Goal: Task Accomplishment & Management: Manage account settings

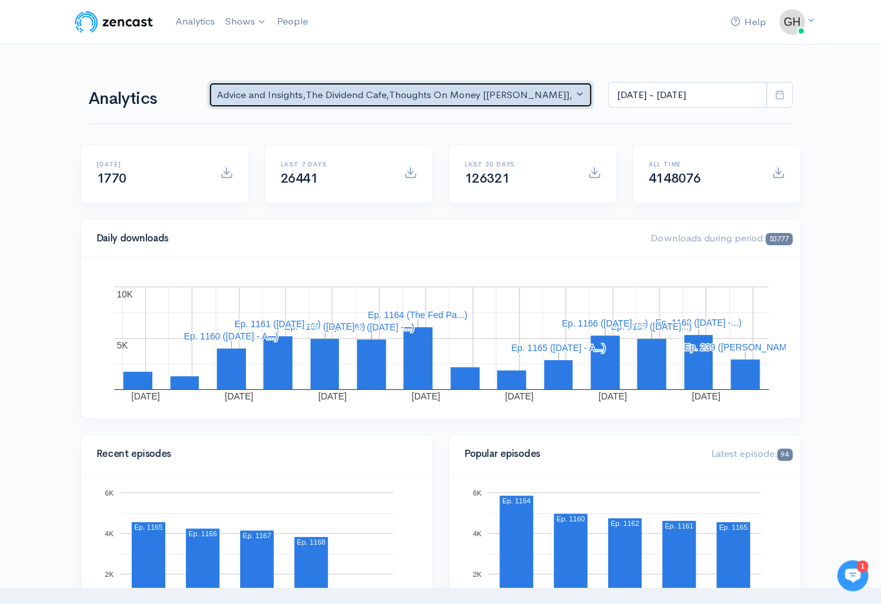
click at [396, 98] on div "Advice and Insights , The Dividend Cafe , Thoughts On Money [TOM] , Alt Blend ,…" at bounding box center [395, 95] width 356 height 15
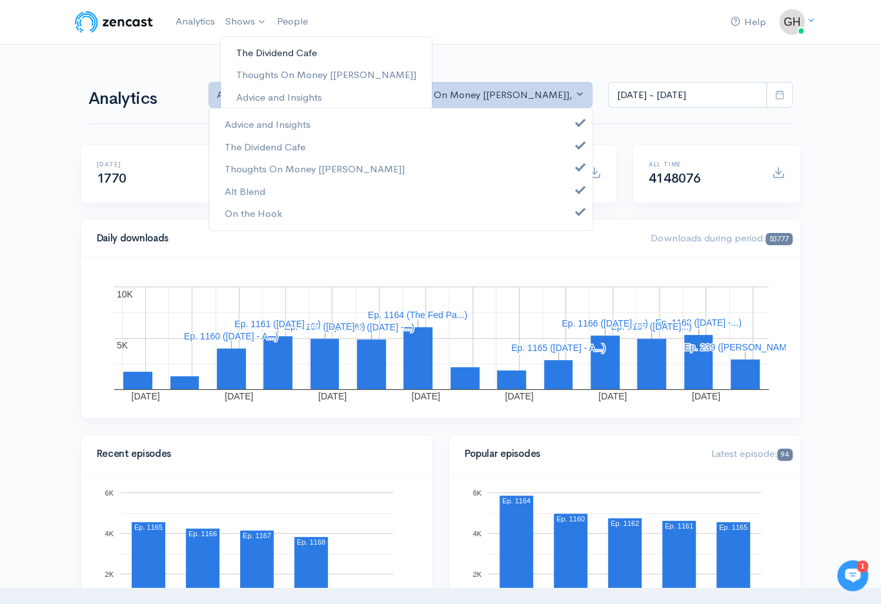
click at [258, 48] on link "The Dividend Cafe" at bounding box center [326, 53] width 211 height 23
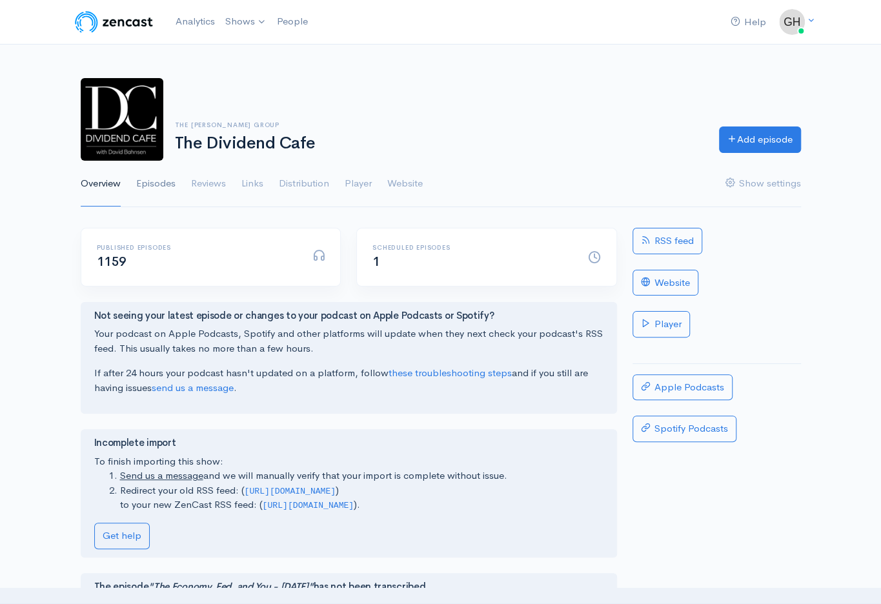
click at [167, 179] on link "Episodes" at bounding box center [155, 184] width 39 height 46
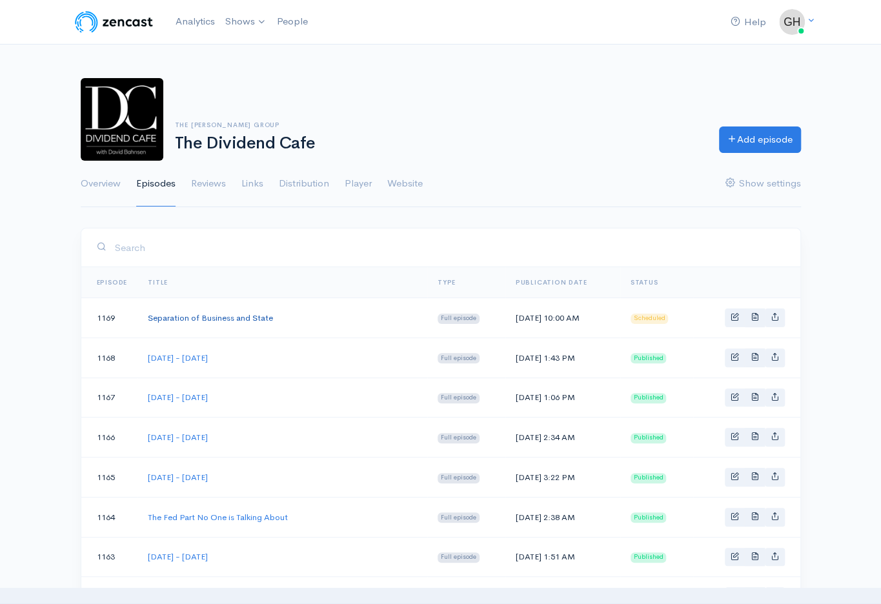
click at [237, 318] on link "Separation of Business and State" at bounding box center [210, 317] width 125 height 11
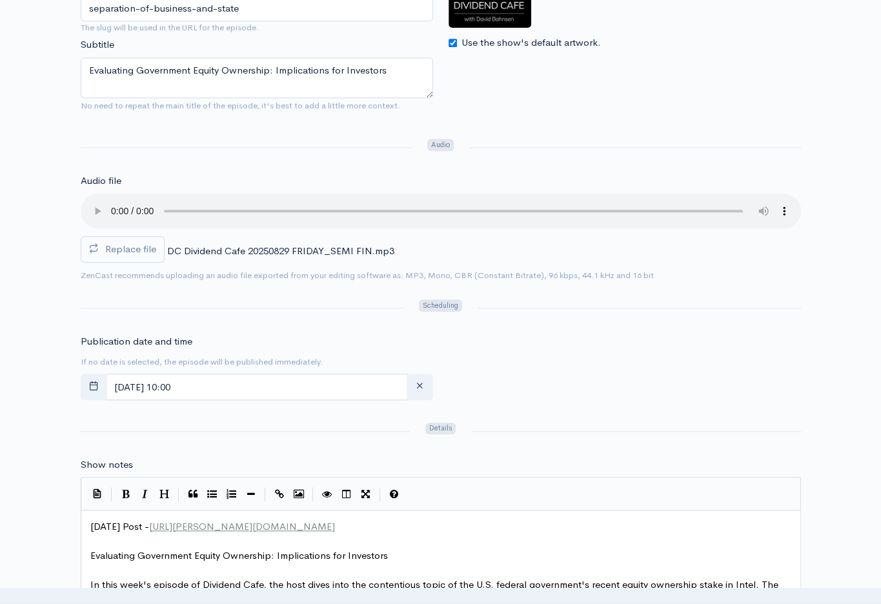
scroll to position [258, 0]
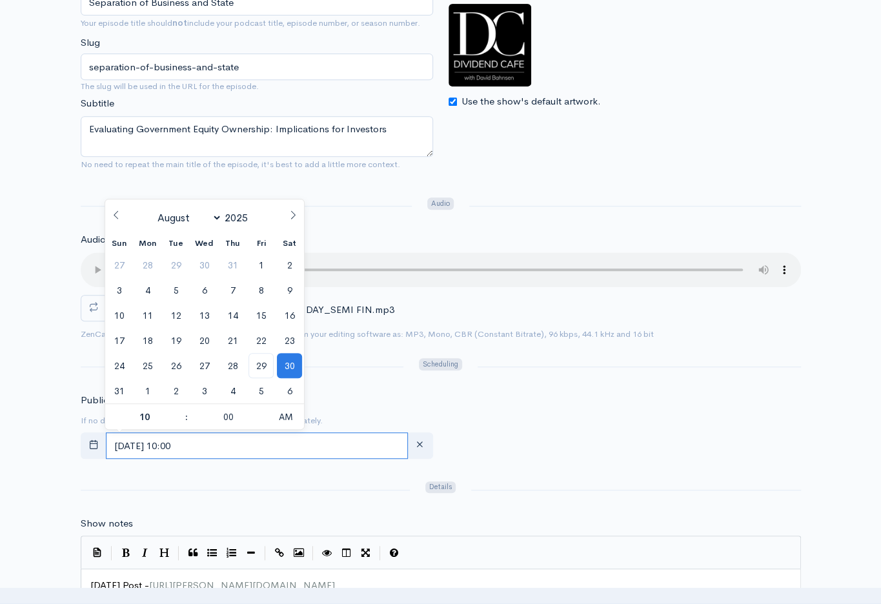
click at [232, 449] on input "August, 30 2025 10:00" at bounding box center [257, 445] width 302 height 26
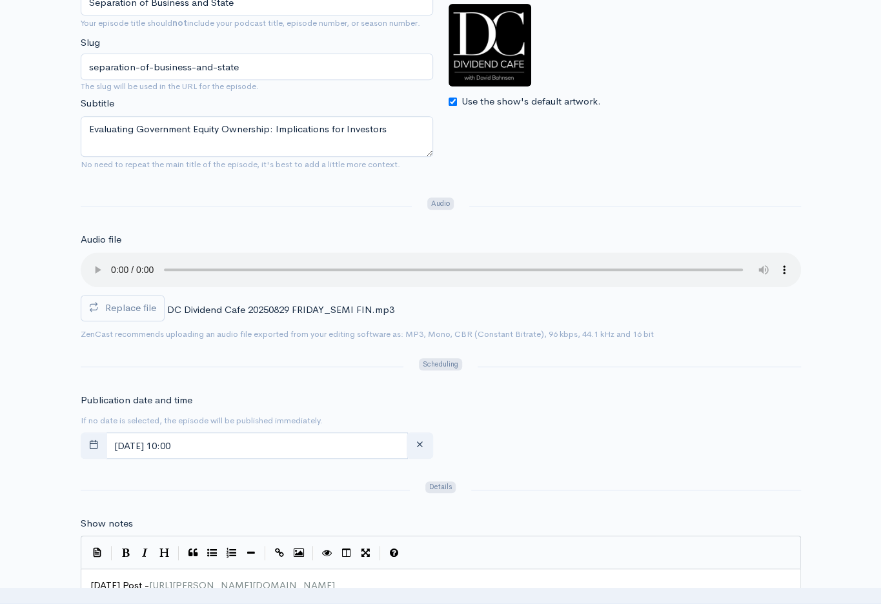
click at [221, 448] on input "August, 30 2025 10:00" at bounding box center [257, 445] width 302 height 26
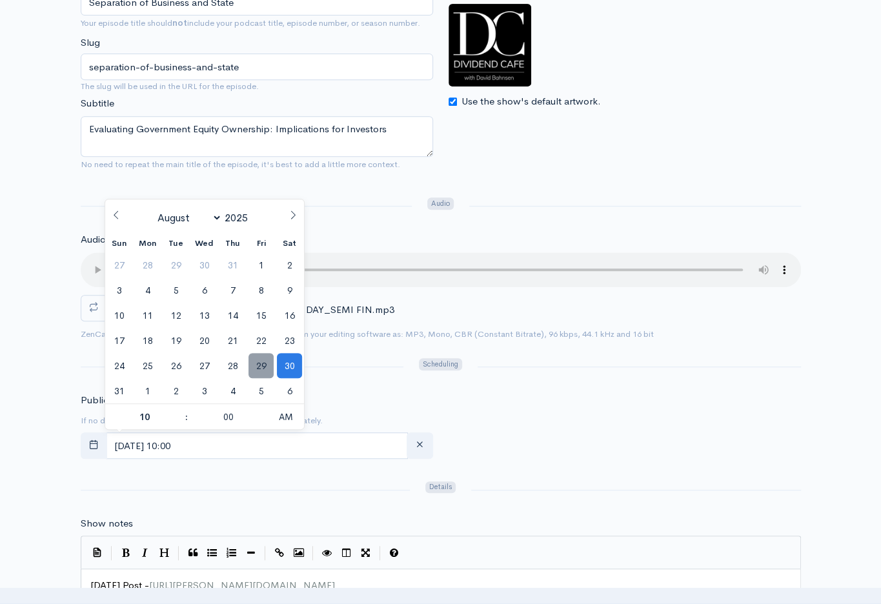
click at [268, 365] on span "29" at bounding box center [261, 365] width 25 height 25
type input "August, 29 2025 10:00"
click at [222, 446] on input "August, 29 2025 10:00" at bounding box center [257, 445] width 302 height 26
drag, startPoint x: 220, startPoint y: 442, endPoint x: 201, endPoint y: 443, distance: 18.7
click at [201, 443] on input "August, 29 2025 10:00" at bounding box center [257, 445] width 302 height 26
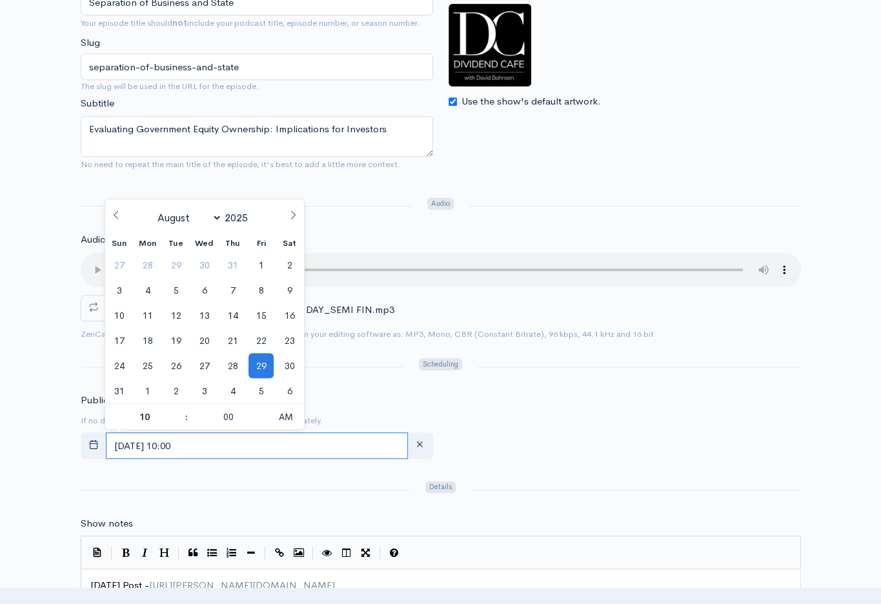
click at [196, 443] on input "August, 29 2025 10:00" at bounding box center [257, 445] width 302 height 26
type input "1"
type input "August, 29 2025 01:00"
type input "01"
click at [312, 415] on small "If no date is selected, the episode will be published immediately." at bounding box center [202, 420] width 242 height 11
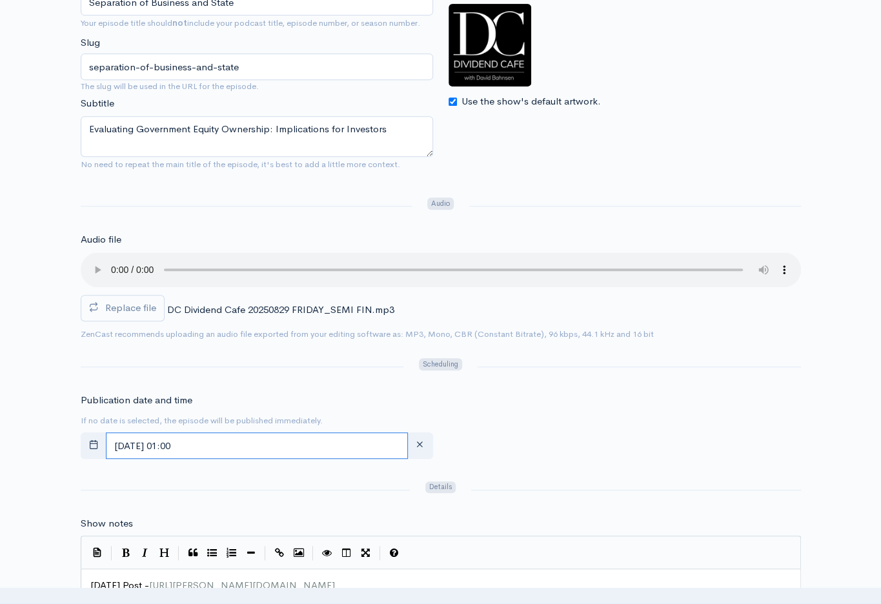
click at [270, 440] on input "August, 29 2025 01:00" at bounding box center [257, 445] width 302 height 26
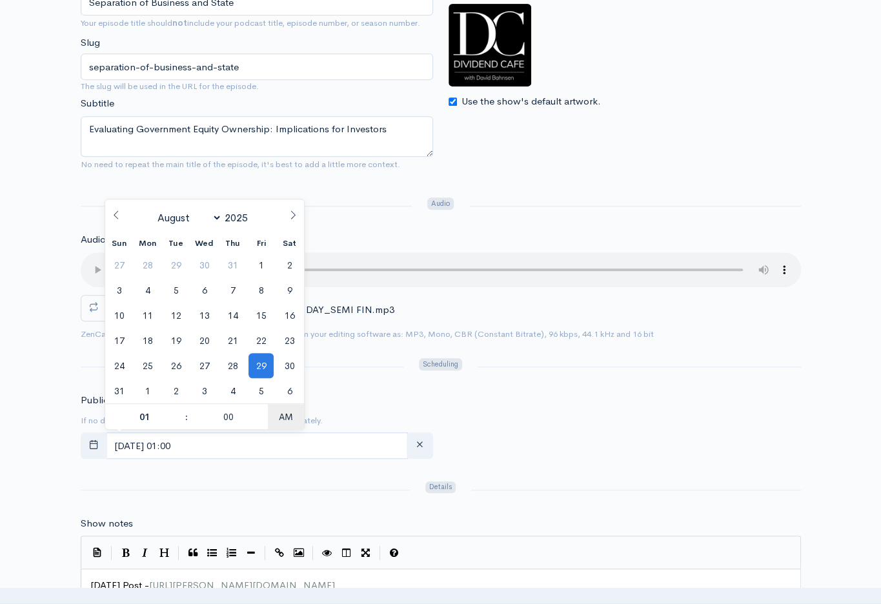
click at [285, 417] on span "AM" at bounding box center [286, 417] width 36 height 26
type input "[DATE] 13:00"
click at [280, 486] on div at bounding box center [245, 490] width 345 height 21
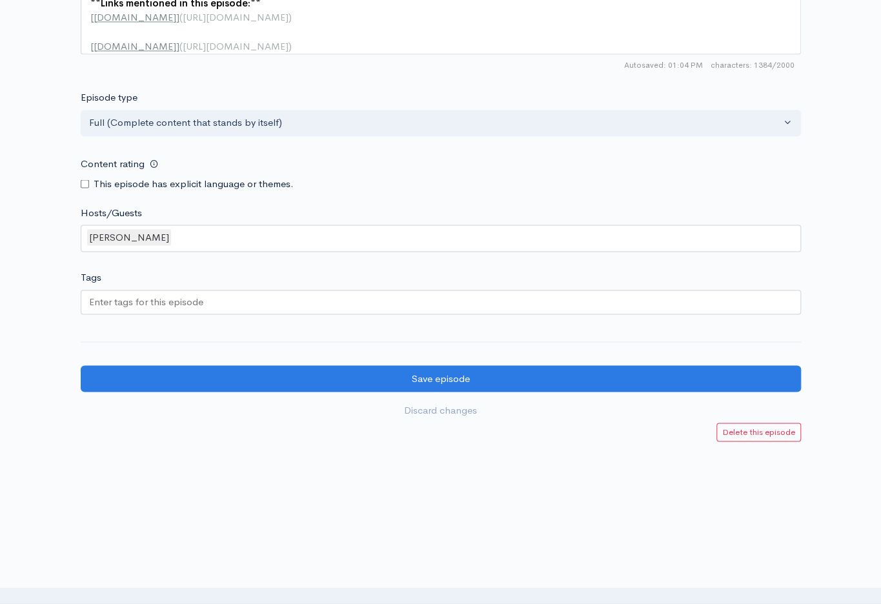
scroll to position [1199, 0]
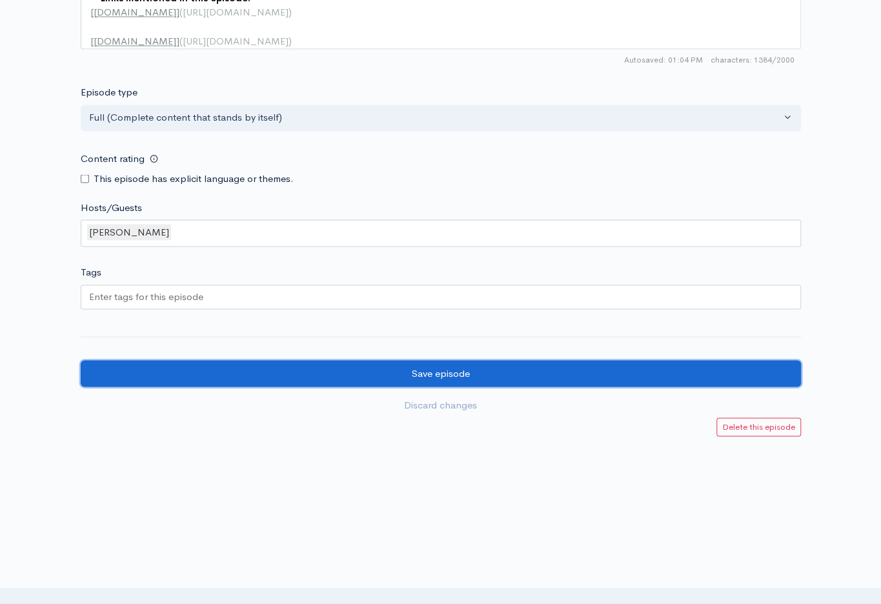
click at [443, 372] on input "Save episode" at bounding box center [441, 373] width 720 height 26
